Goal: Navigation & Orientation: Find specific page/section

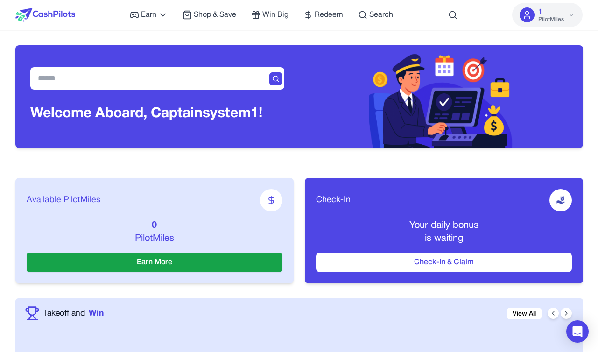
click at [458, 14] on div "Earn Play Games Enjoy fun games and earn Try New App Test new app for rewards T…" at bounding box center [298, 15] width 567 height 30
click at [451, 15] on icon at bounding box center [452, 14] width 9 height 9
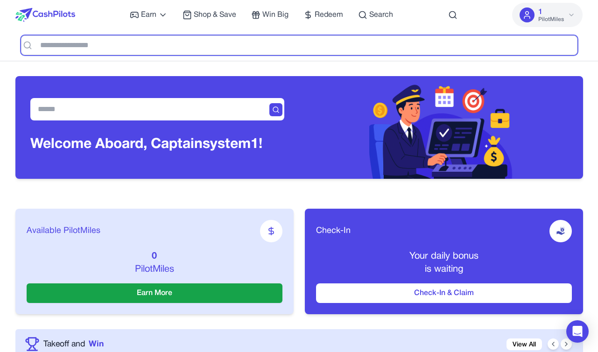
click at [398, 46] on input "text" at bounding box center [299, 45] width 556 height 20
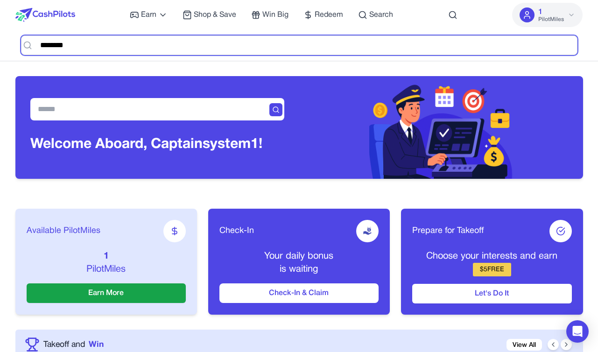
type input "*********"
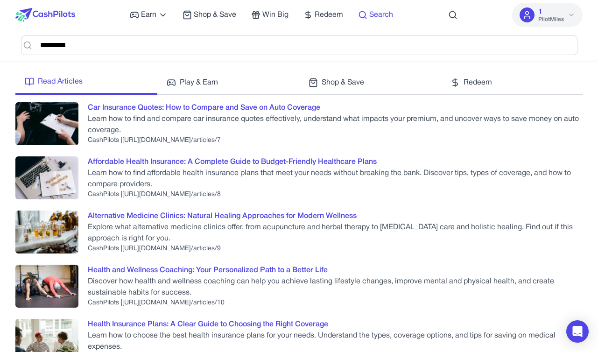
click at [368, 13] on link "Search" at bounding box center [375, 14] width 35 height 11
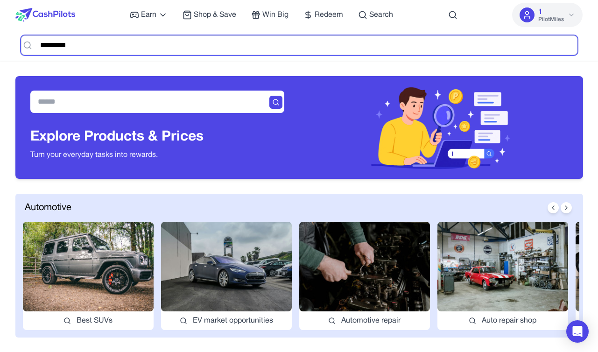
click at [192, 47] on input "*********" at bounding box center [299, 45] width 556 height 20
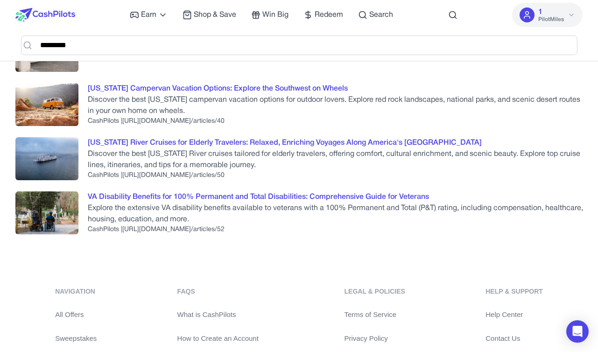
scroll to position [1238, 0]
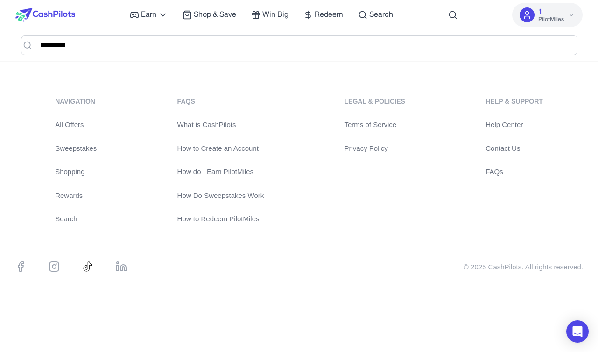
click at [374, 149] on link "Privacy Policy" at bounding box center [374, 148] width 61 height 11
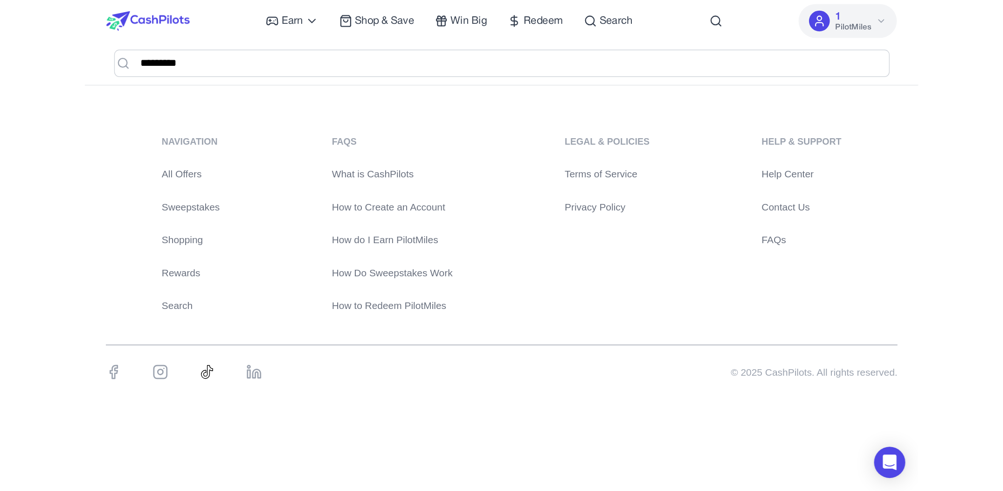
scroll to position [1099, 0]
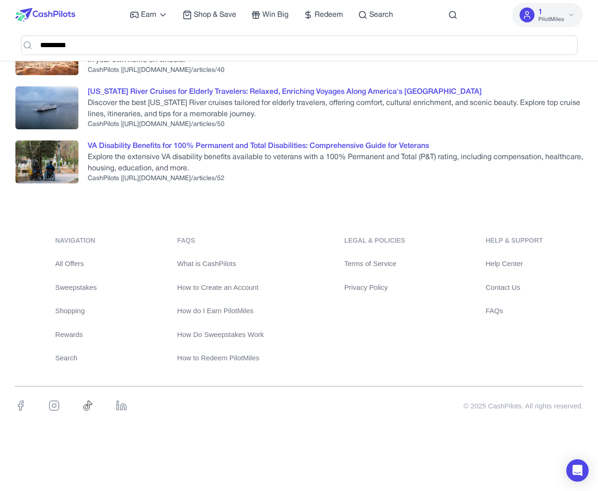
click at [369, 262] on link "Terms of Service" at bounding box center [374, 263] width 61 height 11
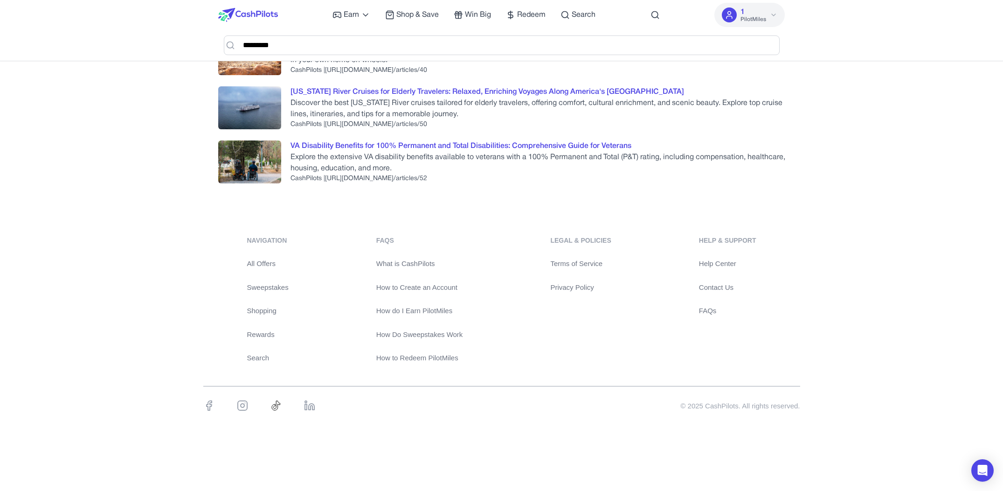
click at [562, 287] on link "Privacy Policy" at bounding box center [580, 287] width 61 height 11
